Goal: Transaction & Acquisition: Purchase product/service

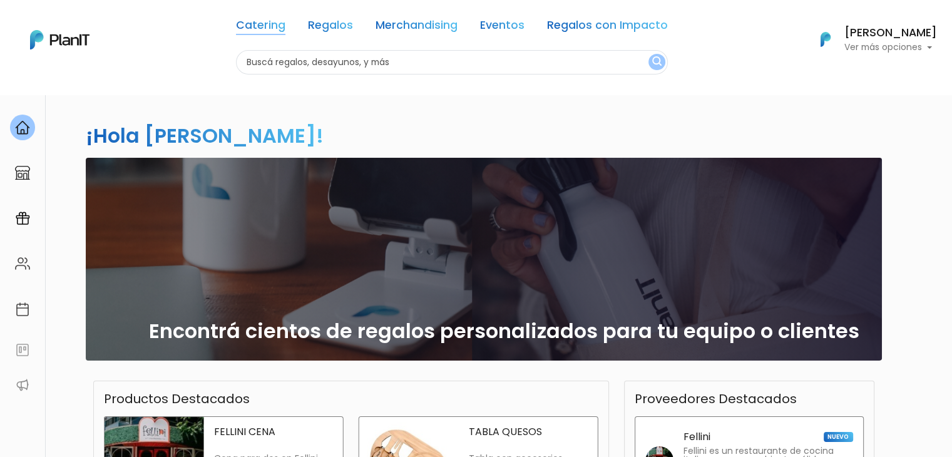
click at [278, 24] on link "Catering" at bounding box center [260, 27] width 49 height 15
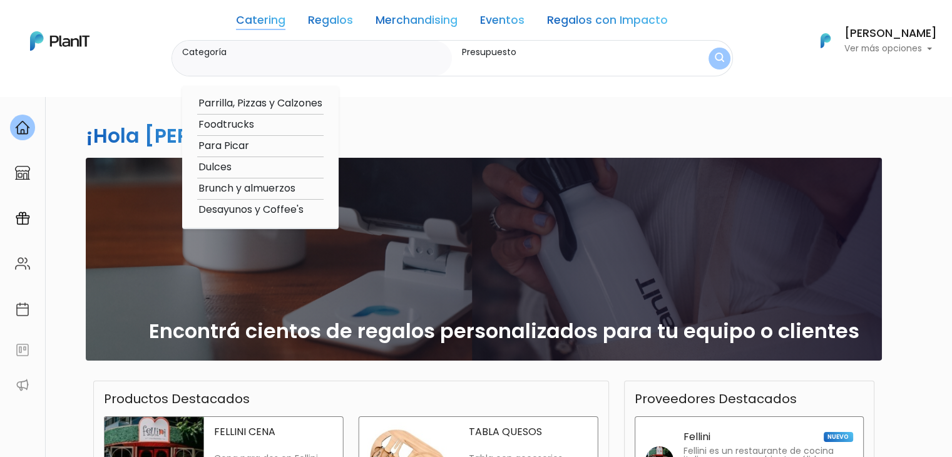
click at [275, 190] on option "Brunch y almuerzos" at bounding box center [260, 189] width 126 height 16
type input "Brunch y almuerzos"
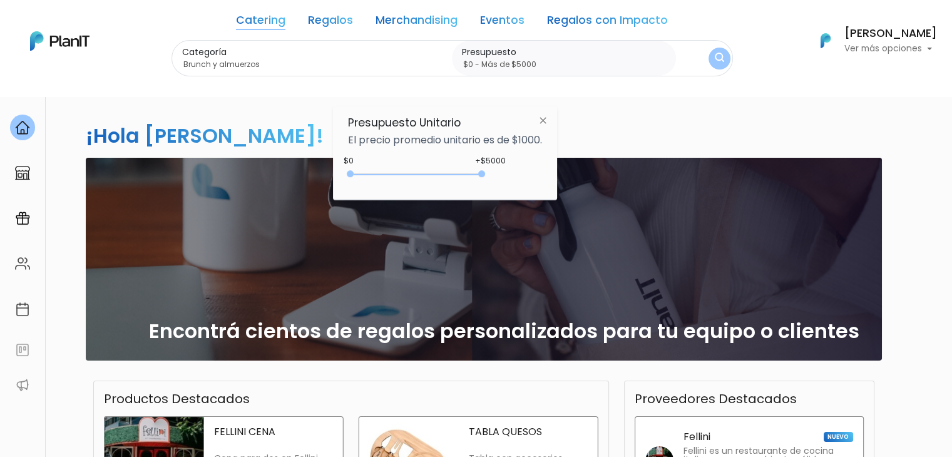
type input "$0 - Más de $5000"
drag, startPoint x: 369, startPoint y: 175, endPoint x: 572, endPoint y: 204, distance: 205.0
click at [572, 204] on body "Catering Regalos Merchandising Eventos Regalos con Impacto Catering Regalos Mer…" at bounding box center [476, 228] width 952 height 457
click at [709, 58] on button "submit" at bounding box center [720, 59] width 22 height 22
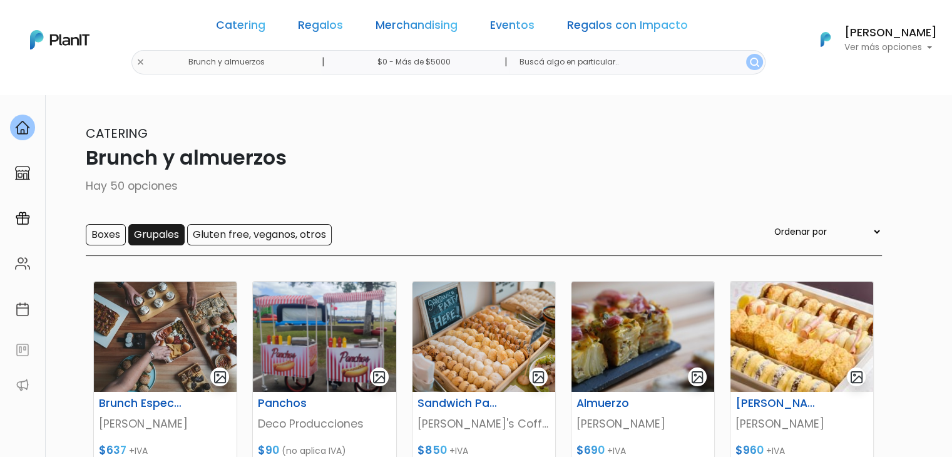
click at [163, 232] on input "Grupales" at bounding box center [156, 234] width 56 height 21
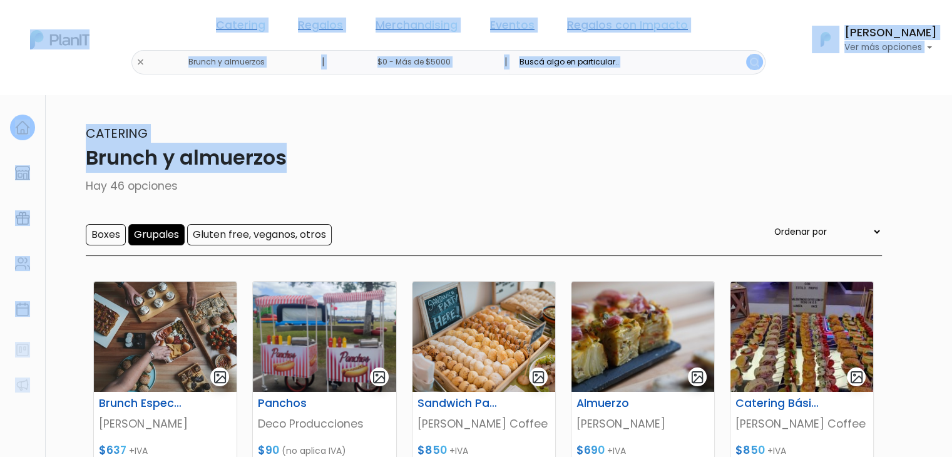
drag, startPoint x: 960, startPoint y: 168, endPoint x: 961, endPoint y: 202, distance: 33.8
click at [952, 202] on html "Catering Regalos Merchandising Eventos Regalos con Impacto Brunch y almuerzos |…" at bounding box center [476, 228] width 952 height 457
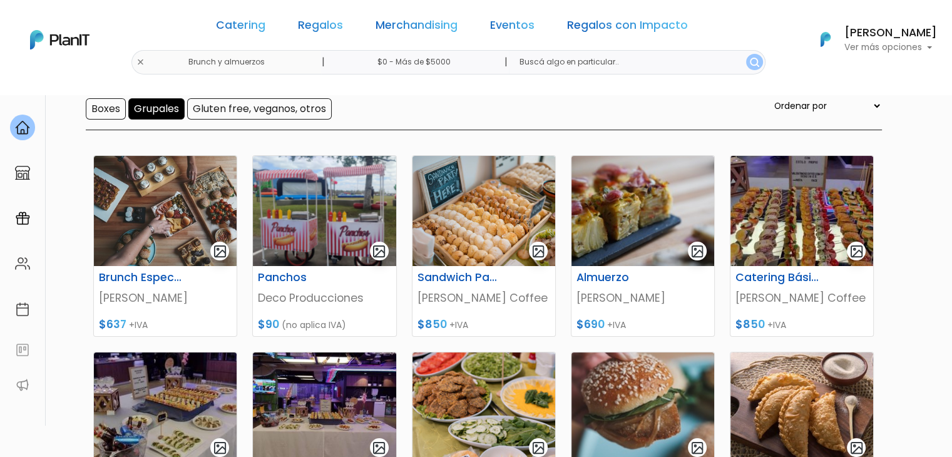
scroll to position [125, 0]
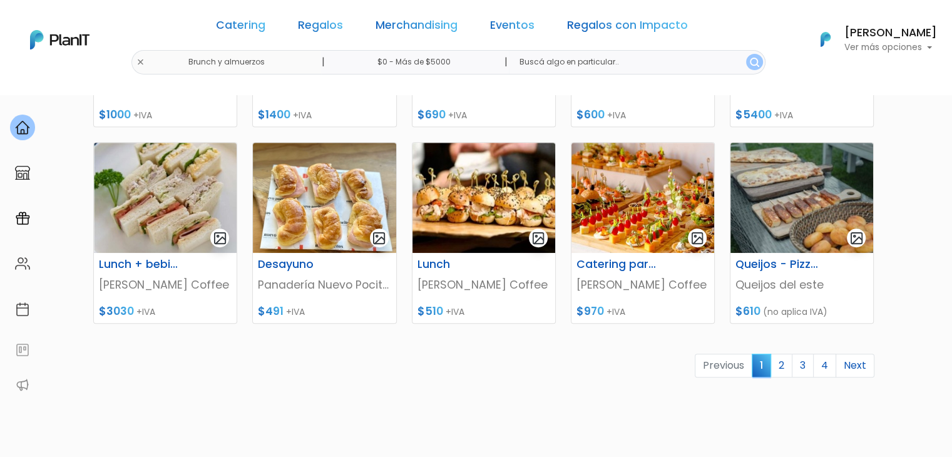
scroll to position [533, 0]
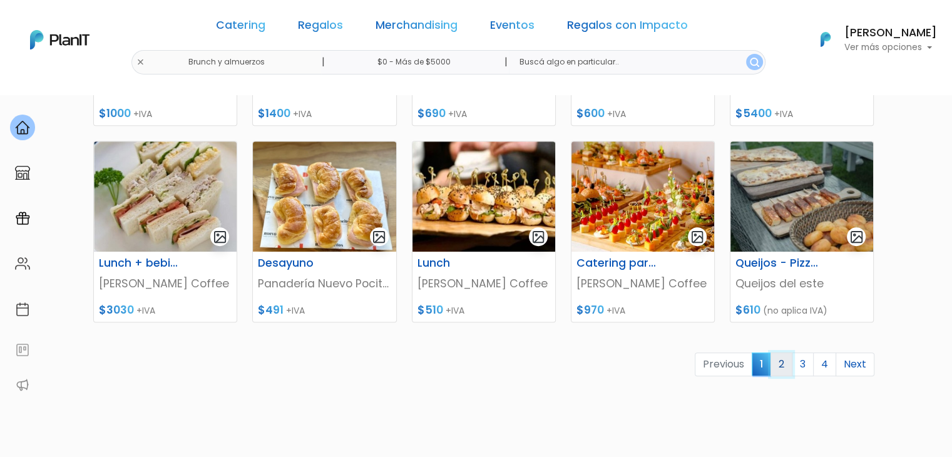
click at [782, 359] on link "2" at bounding box center [782, 364] width 22 height 24
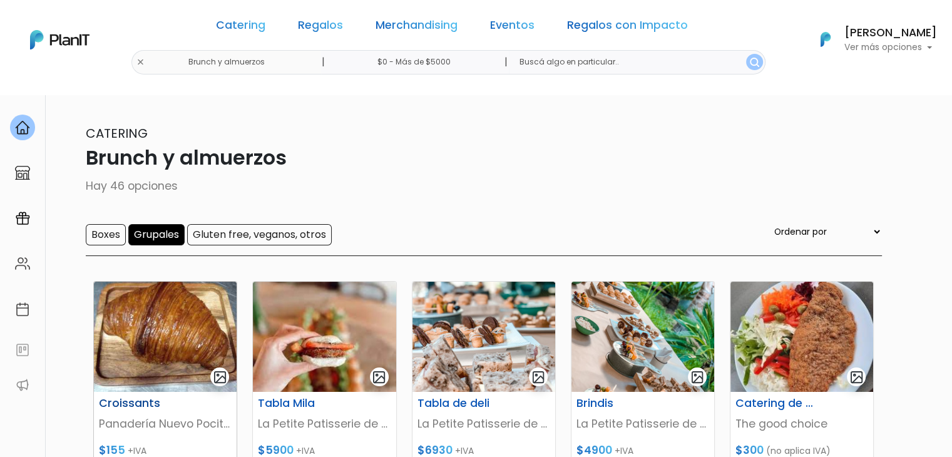
click at [210, 321] on img at bounding box center [165, 337] width 143 height 110
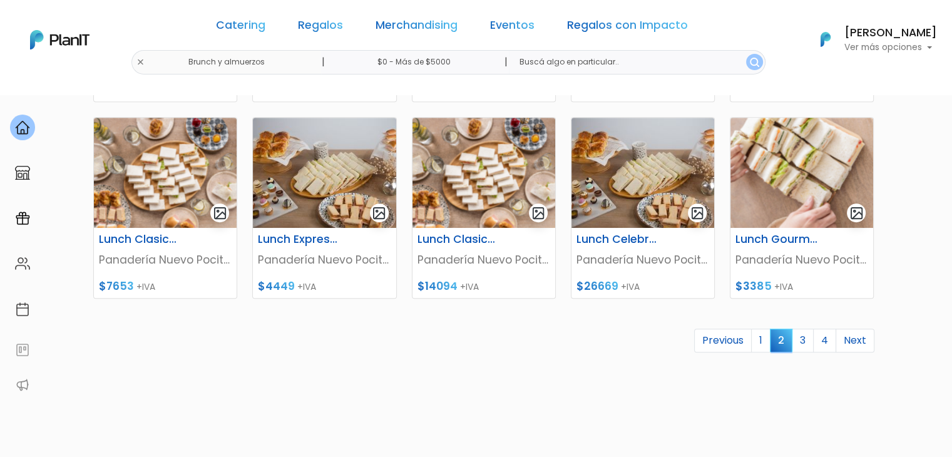
scroll to position [560, 0]
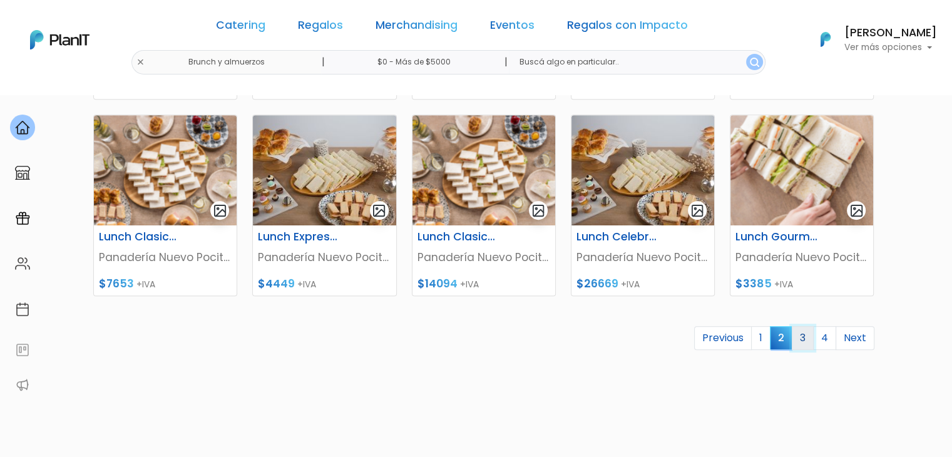
click at [808, 332] on link "3" at bounding box center [803, 338] width 22 height 24
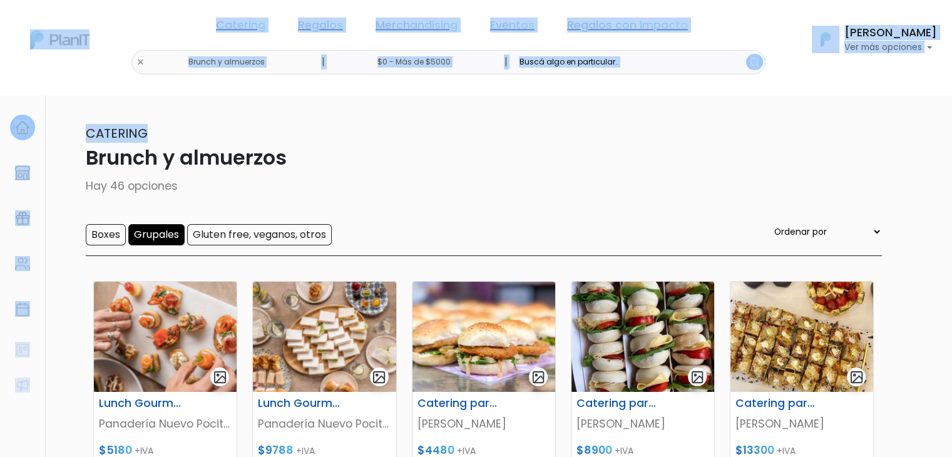
drag, startPoint x: 948, startPoint y: 126, endPoint x: 952, endPoint y: 149, distance: 22.8
click at [952, 149] on html "Catering Regalos Merchandising Eventos Regalos con Impacto Brunch y almuerzos |…" at bounding box center [476, 228] width 952 height 457
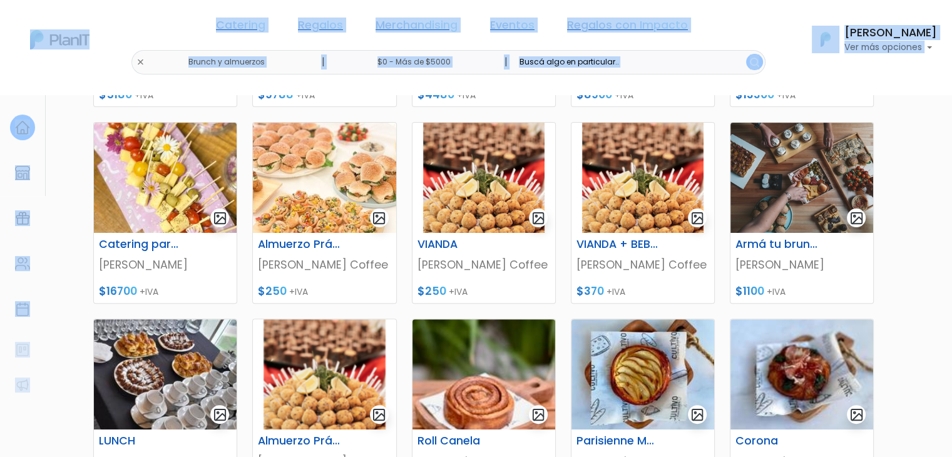
scroll to position [358, 0]
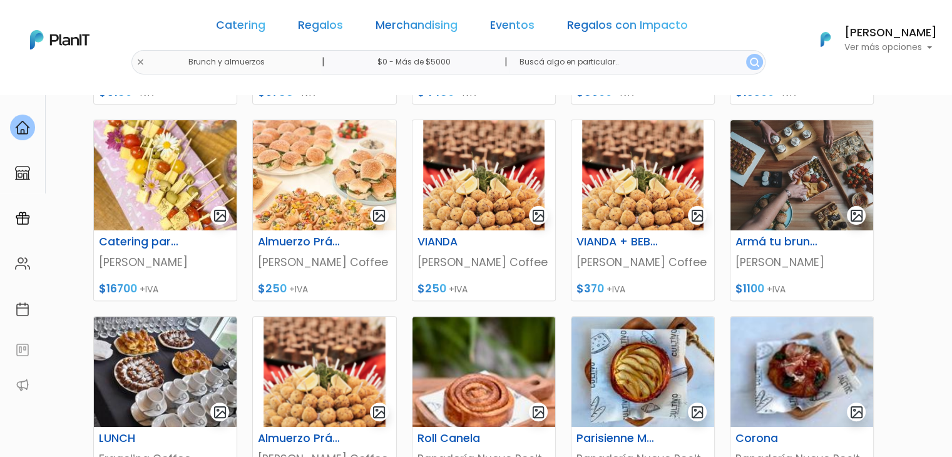
click at [934, 278] on section "46 resultados Catering Brunch y almuerzos Hay 46 opciones Boxes Grupales Gluten…" at bounding box center [476, 184] width 952 height 897
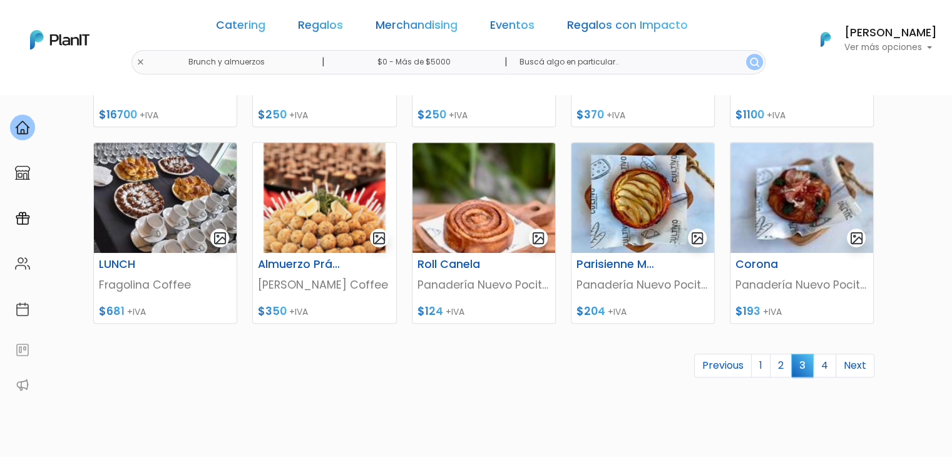
scroll to position [634, 0]
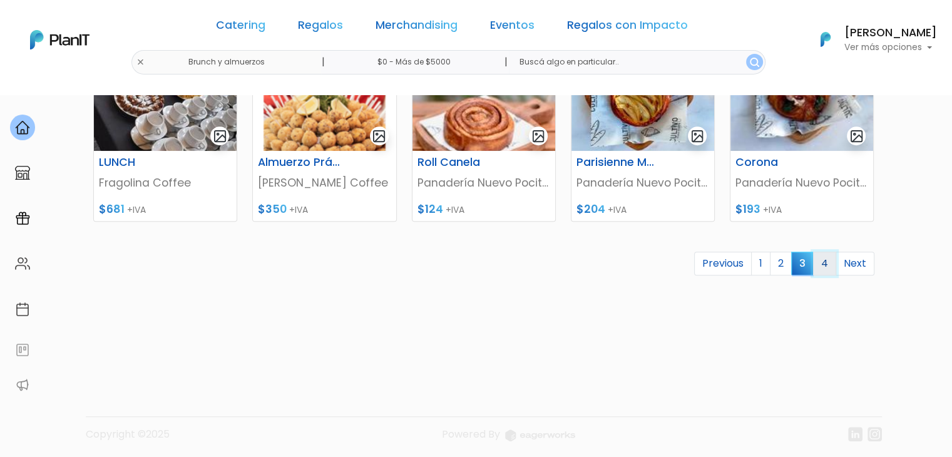
click at [823, 262] on link "4" at bounding box center [824, 264] width 23 height 24
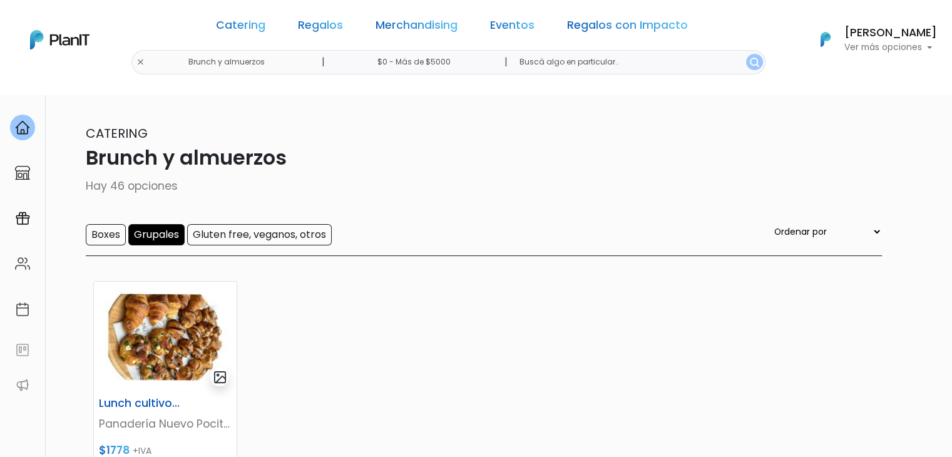
click at [359, 294] on div "Lunch cultivo para 5 personas Panadería Nuevo Pocitos $1778 +IVA Previous 1 2 3…" at bounding box center [484, 431] width 796 height 331
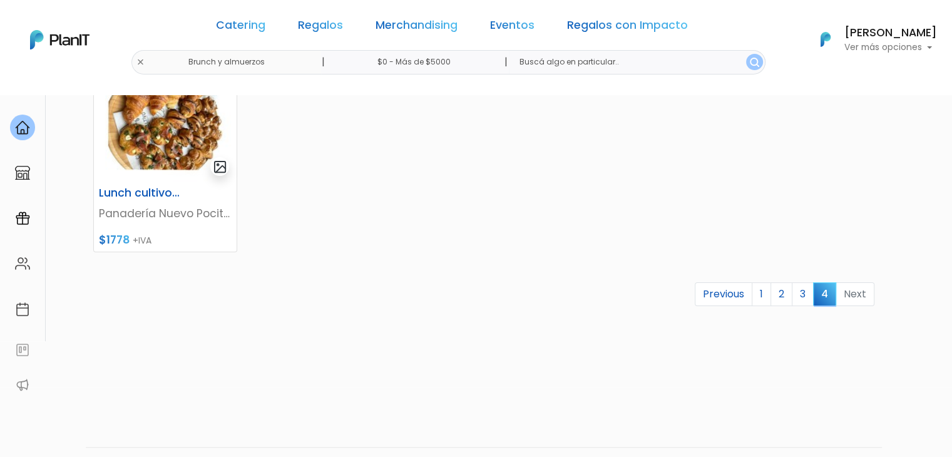
scroll to position [245, 0]
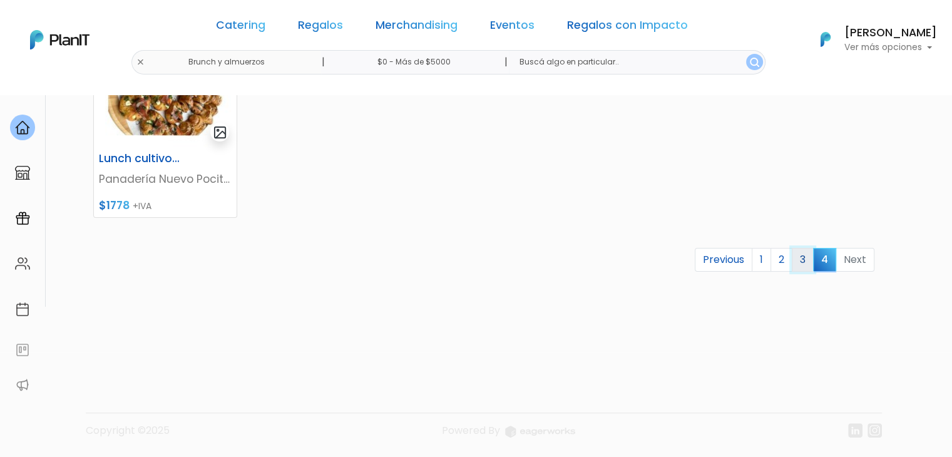
click at [804, 255] on link "3" at bounding box center [803, 260] width 22 height 24
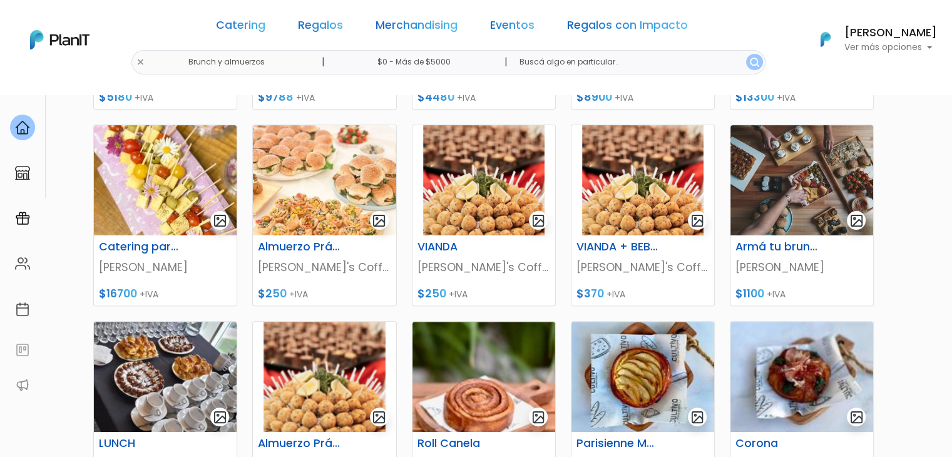
scroll to position [359, 0]
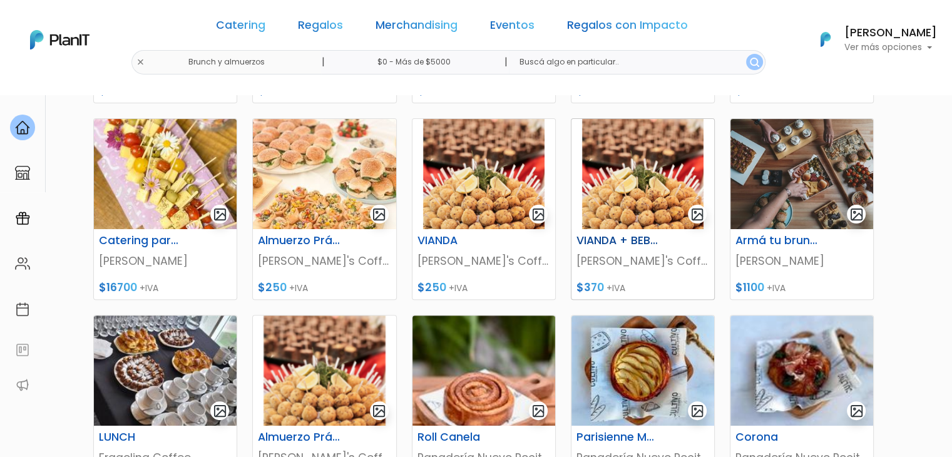
click at [637, 165] on img at bounding box center [643, 174] width 143 height 110
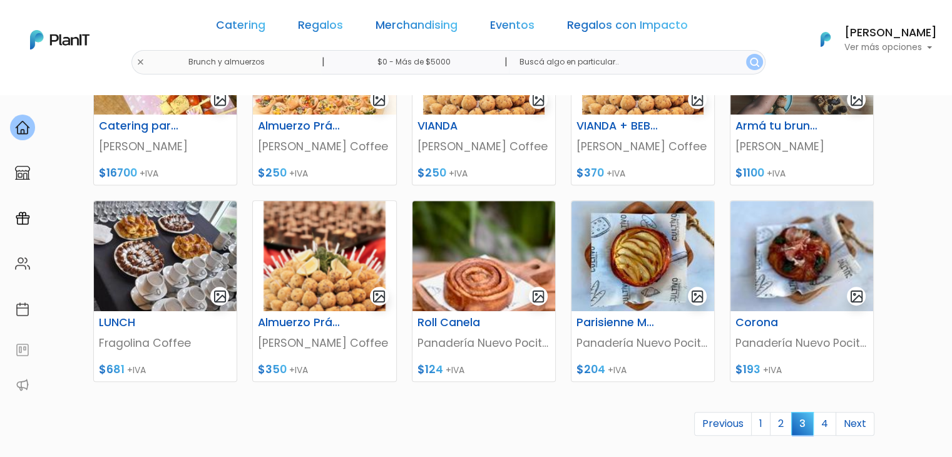
scroll to position [481, 0]
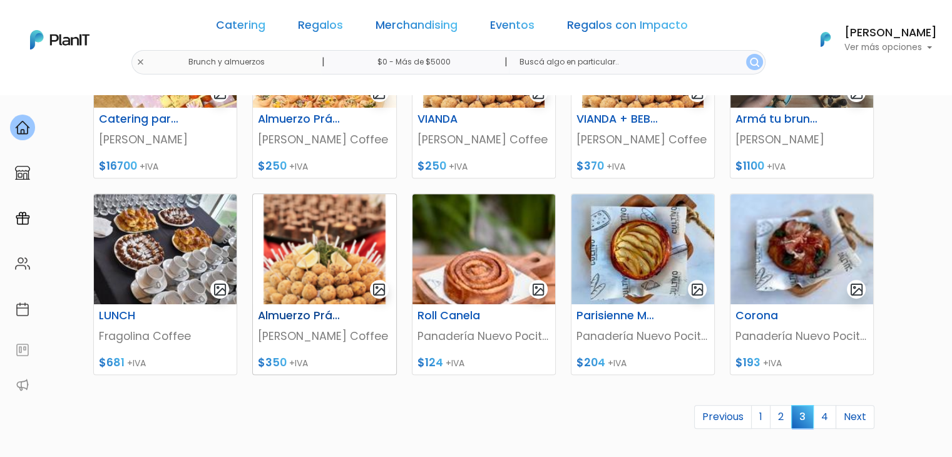
click at [336, 261] on img at bounding box center [324, 249] width 143 height 110
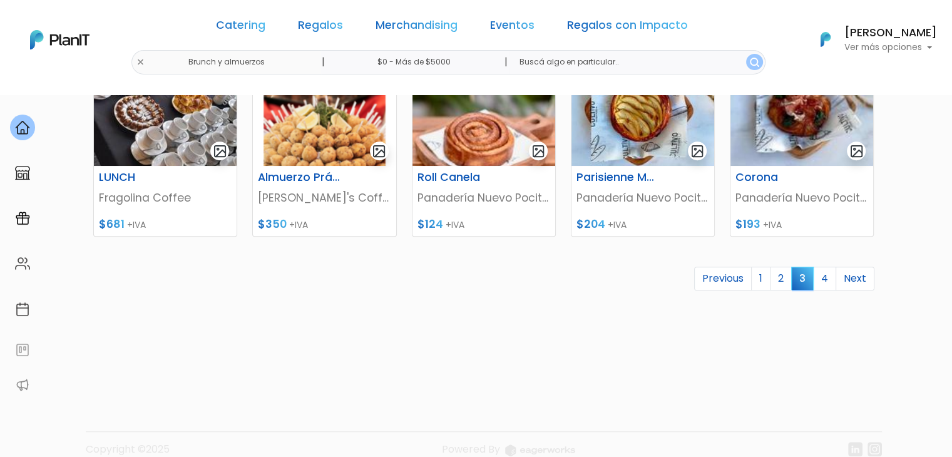
click at [779, 274] on link "2" at bounding box center [781, 279] width 22 height 24
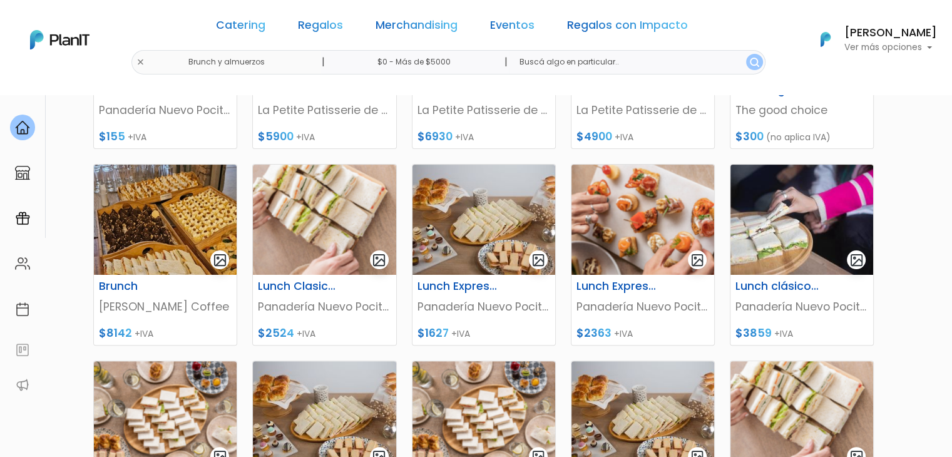
scroll to position [296, 0]
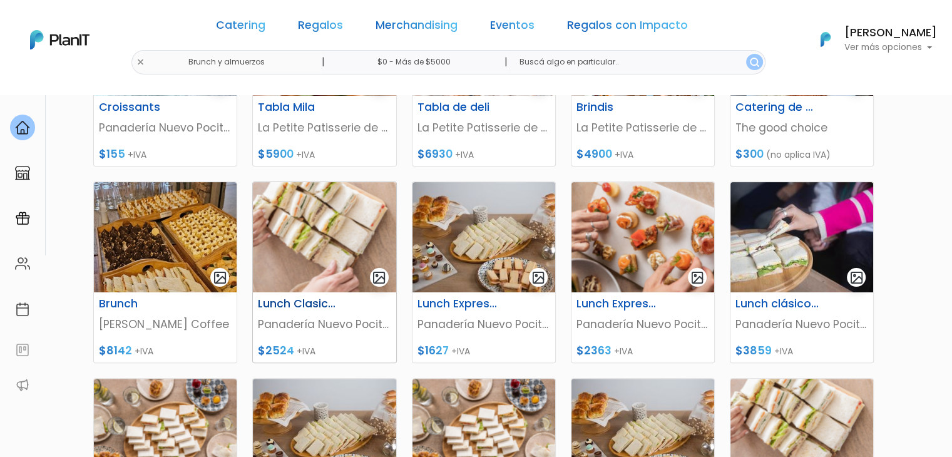
click at [321, 226] on img at bounding box center [324, 237] width 143 height 110
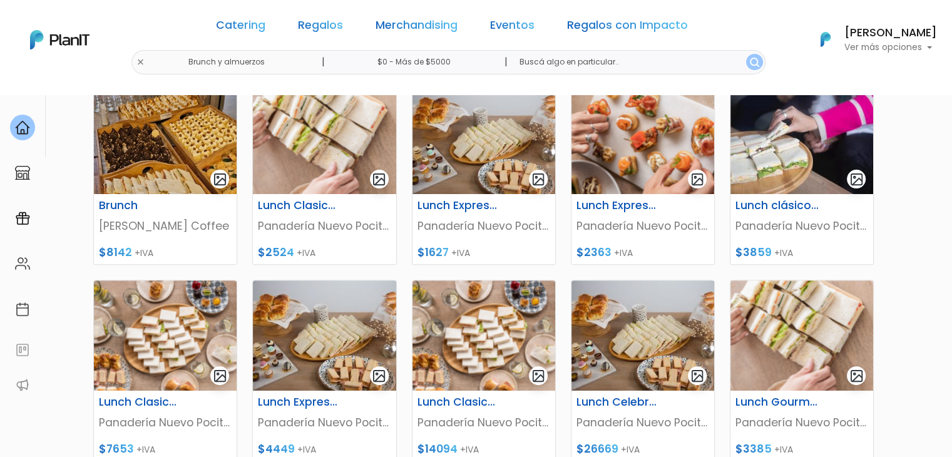
scroll to position [393, 0]
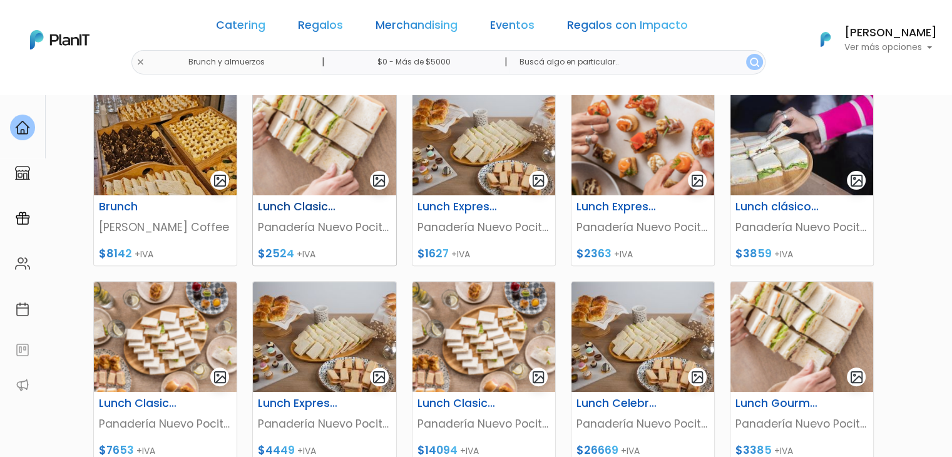
click at [303, 166] on img at bounding box center [324, 140] width 143 height 110
